Goal: Navigation & Orientation: Find specific page/section

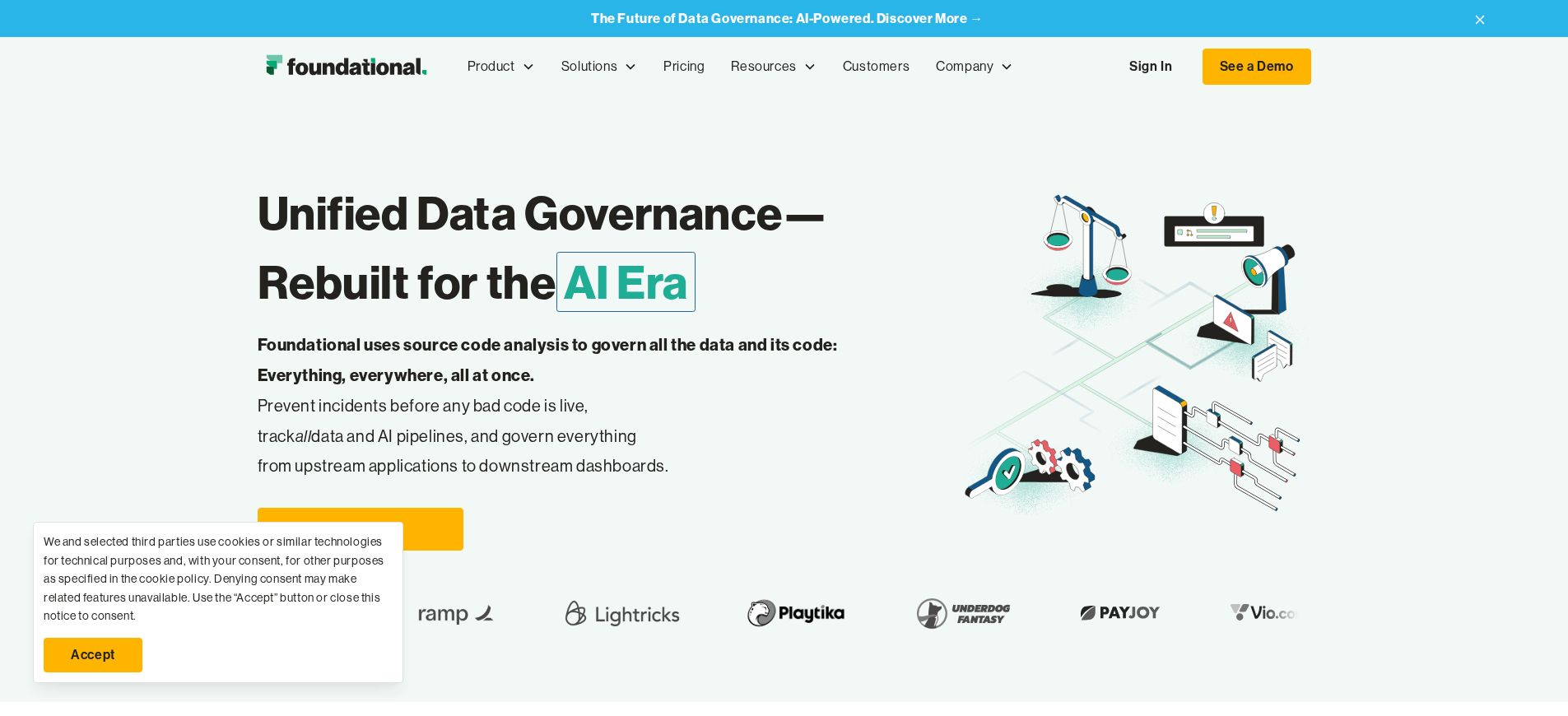
click at [93, 655] on link "Accept" at bounding box center [92, 655] width 99 height 34
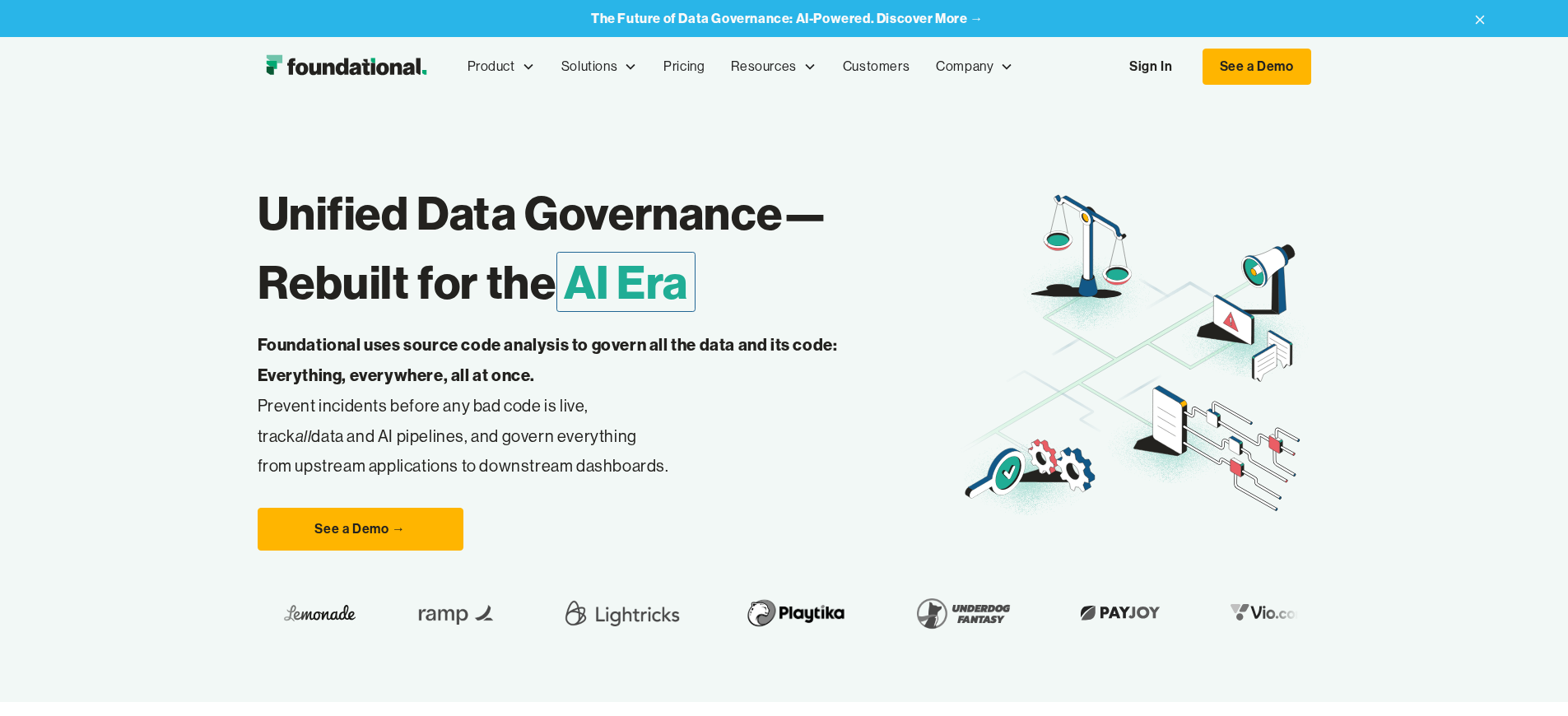
click at [1188, 67] on link "Sign In" at bounding box center [1151, 66] width 76 height 34
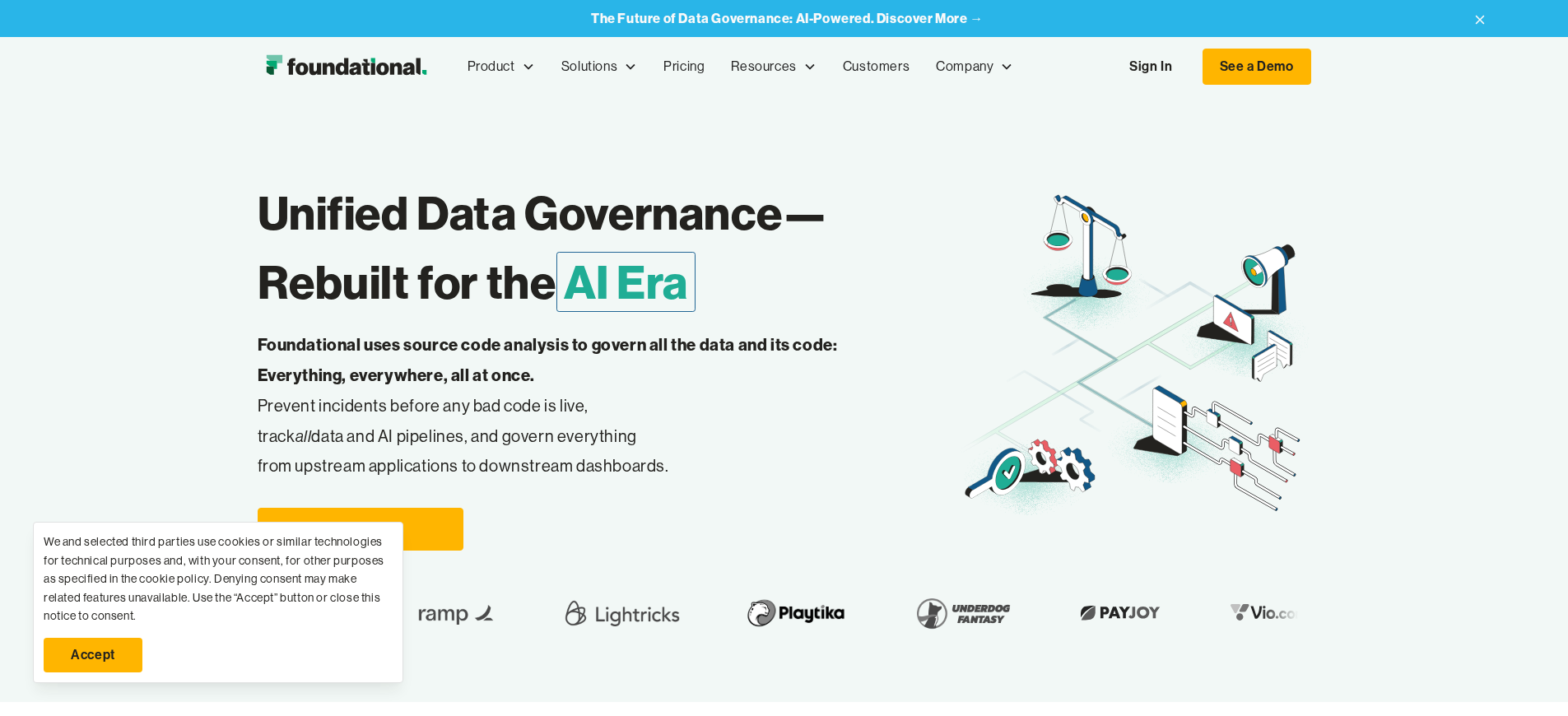
click at [1188, 67] on link "Sign In" at bounding box center [1151, 66] width 76 height 34
click at [93, 655] on link "Accept" at bounding box center [92, 655] width 99 height 34
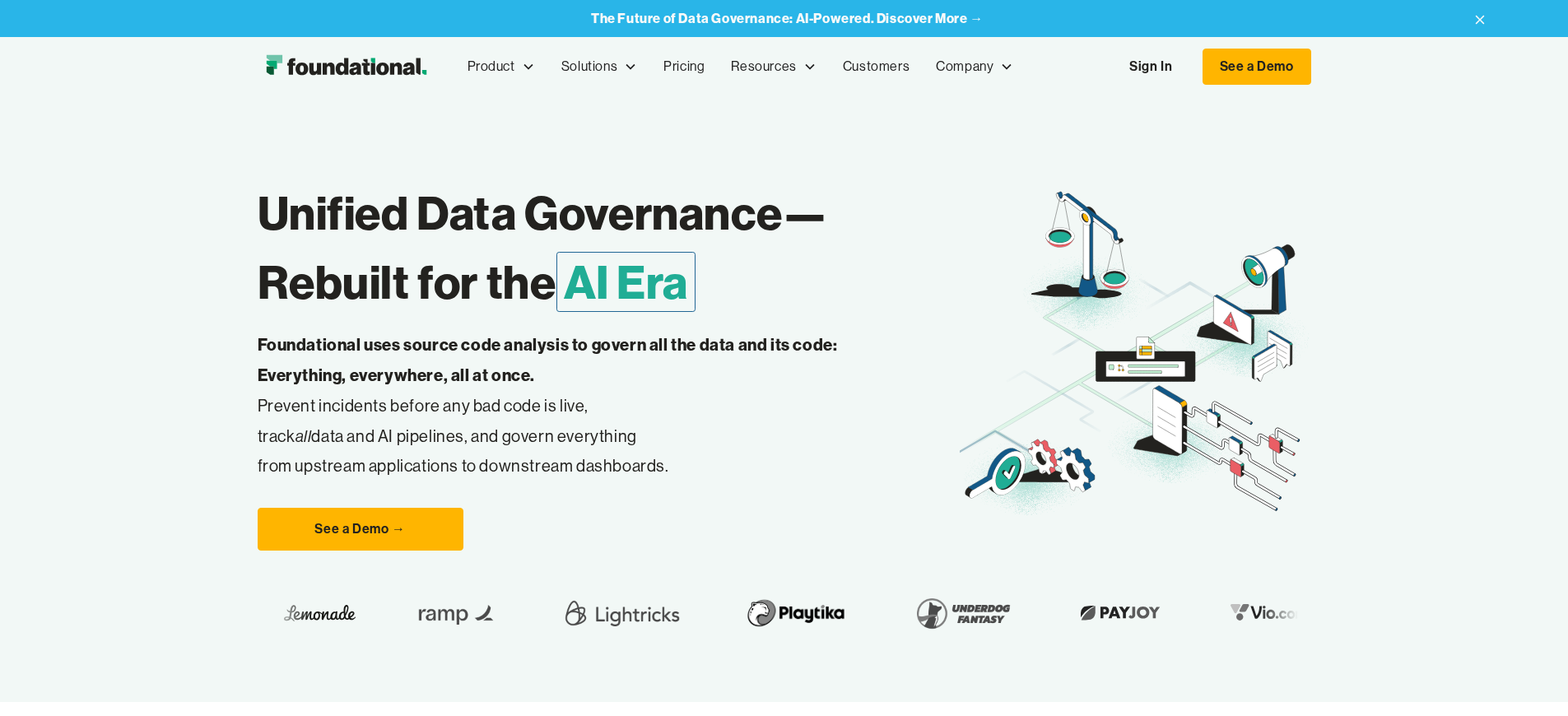
click at [1188, 67] on link "Sign In" at bounding box center [1151, 66] width 76 height 34
